Goal: Task Accomplishment & Management: Manage account settings

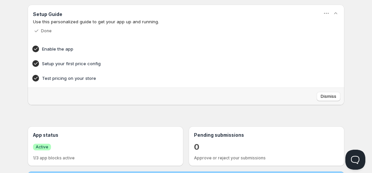
scroll to position [178, 0]
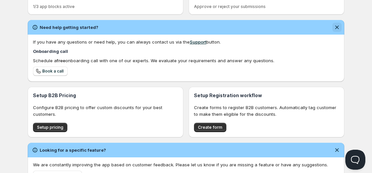
click at [339, 29] on icon "Dismiss notification" at bounding box center [338, 28] width 4 height 4
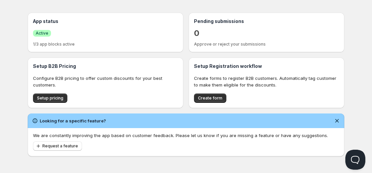
scroll to position [141, 0]
click at [339, 121] on icon "Dismiss notification" at bounding box center [337, 121] width 7 height 7
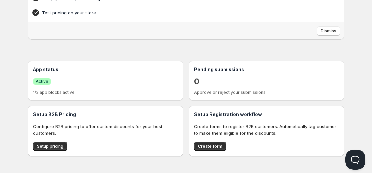
scroll to position [0, 0]
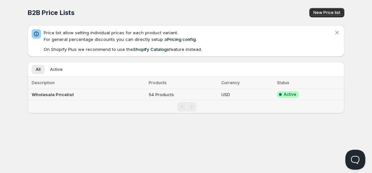
click at [52, 98] on td "Wholesale Pricelist" at bounding box center [87, 94] width 119 height 11
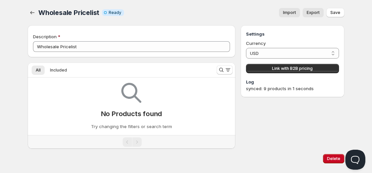
click at [52, 98] on div "No Products found Try changing the filters or search term" at bounding box center [131, 104] width 197 height 52
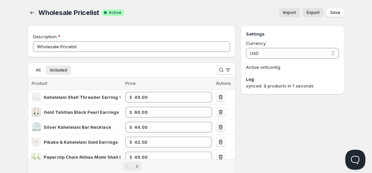
click at [288, 14] on span "Import" at bounding box center [289, 12] width 13 height 5
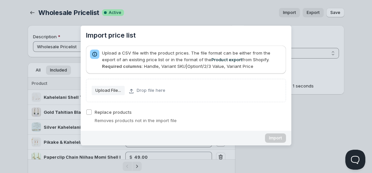
click at [218, 14] on div "Import price list" at bounding box center [186, 86] width 372 height 173
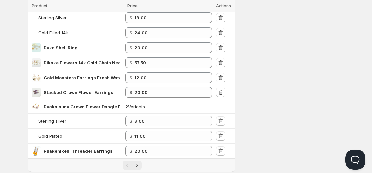
scroll to position [340, 0]
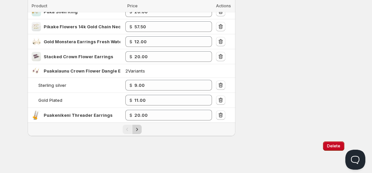
click at [136, 129] on icon "Next" at bounding box center [137, 129] width 7 height 7
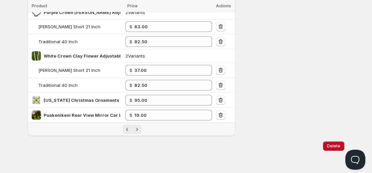
scroll to position [230, 0]
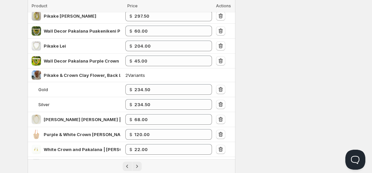
click at [326, 110] on div "Settings Currency USD USD Active on 1 config Log synced: 9 products in 1 seconds" at bounding box center [293, 41] width 104 height 493
click at [297, 127] on div "Settings Currency USD USD Active on 1 config Log synced: 9 products in 1 seconds" at bounding box center [293, 41] width 104 height 493
click at [128, 165] on icon "Previous" at bounding box center [127, 166] width 7 height 7
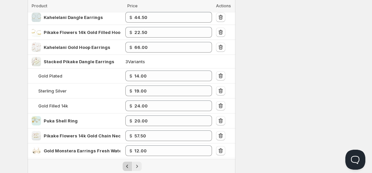
click at [128, 165] on div "Pagination" at bounding box center [127, 166] width 9 height 9
click at [137, 168] on icon "Next" at bounding box center [137, 166] width 7 height 7
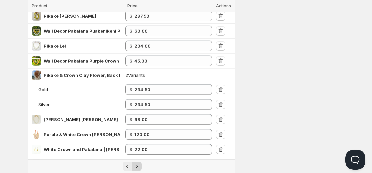
click at [137, 168] on icon "Next" at bounding box center [137, 166] width 7 height 7
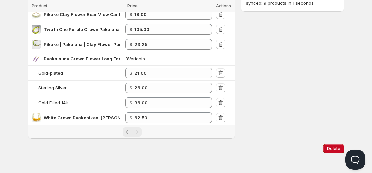
scroll to position [86, 0]
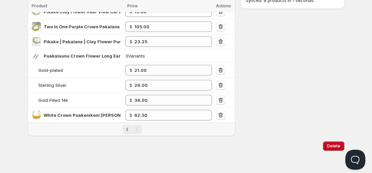
click at [285, 110] on div "Settings Currency USD USD Active on 1 config Log synced: 9 products in 1 seconds" at bounding box center [293, 38] width 104 height 197
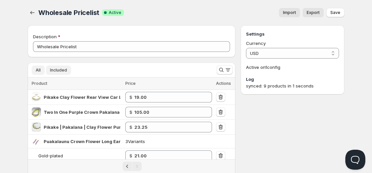
click at [38, 74] on button "All" at bounding box center [38, 70] width 13 height 9
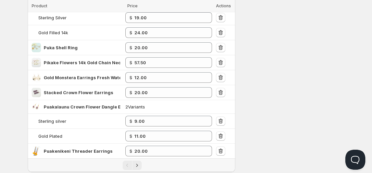
scroll to position [340, 0]
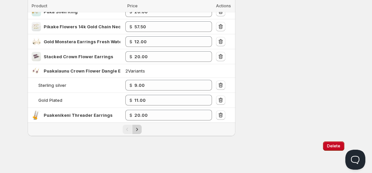
click at [139, 132] on icon "Next" at bounding box center [137, 129] width 7 height 7
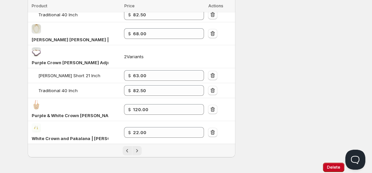
scroll to position [542, 0]
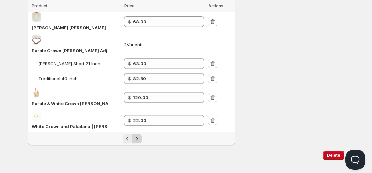
click at [139, 136] on icon "Next" at bounding box center [137, 139] width 7 height 7
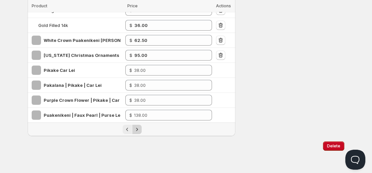
scroll to position [161, 0]
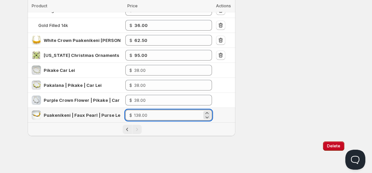
click at [140, 115] on input "number" at bounding box center [168, 115] width 68 height 11
click at [143, 115] on input "number" at bounding box center [168, 115] width 68 height 11
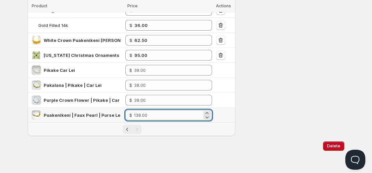
click at [143, 115] on input "number" at bounding box center [168, 115] width 68 height 11
drag, startPoint x: 143, startPoint y: 115, endPoint x: 139, endPoint y: 118, distance: 5.2
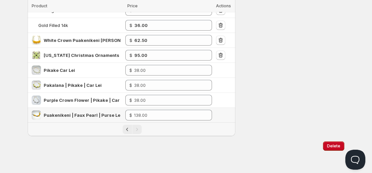
drag, startPoint x: 139, startPoint y: 118, endPoint x: 167, endPoint y: 134, distance: 32.6
click at [167, 134] on div "Pagination" at bounding box center [132, 129] width 208 height 13
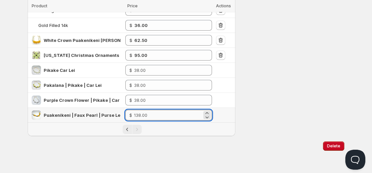
click at [149, 116] on input "number" at bounding box center [168, 115] width 68 height 11
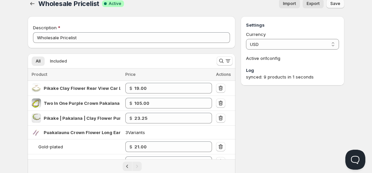
type input "64.00"
click at [338, 4] on span "Save" at bounding box center [336, 3] width 10 height 5
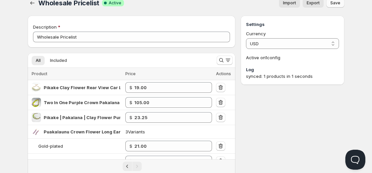
click at [344, 114] on div "Settings Currency USD USD Active on 1 config Log synced: 1 products in 1 seconds" at bounding box center [293, 152] width 104 height 272
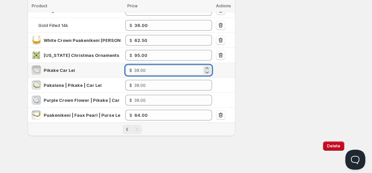
click at [159, 70] on input "number" at bounding box center [168, 70] width 68 height 11
type input "19.00"
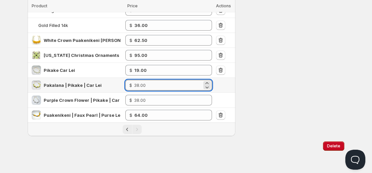
click at [149, 84] on input "number" at bounding box center [168, 85] width 68 height 11
type input "19.00"
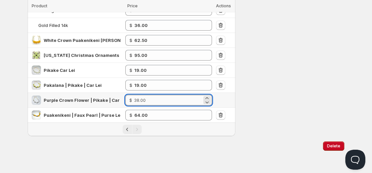
click at [147, 103] on input "number" at bounding box center [168, 100] width 68 height 11
type input "19.00"
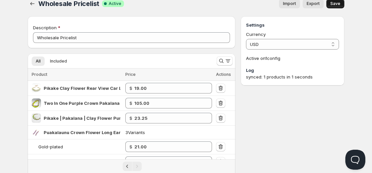
click at [342, 4] on button "Save" at bounding box center [336, 3] width 18 height 9
click at [340, 5] on span "Save" at bounding box center [336, 3] width 10 height 5
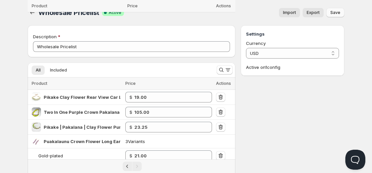
scroll to position [152, 0]
